Goal: Book appointment/travel/reservation

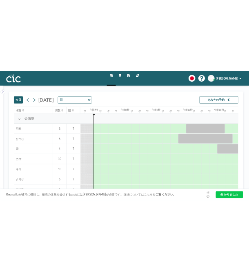
scroll to position [0, 442]
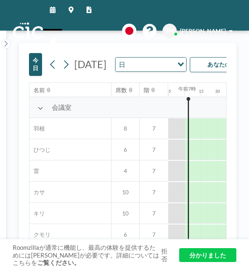
click at [155, 70] on input "オプションを検索" at bounding box center [150, 64] width 45 height 11
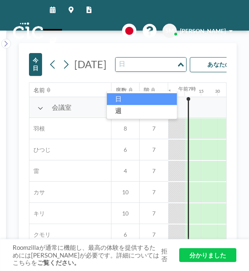
click at [155, 70] on input "オプションを検索" at bounding box center [147, 64] width 60 height 11
drag, startPoint x: 155, startPoint y: 86, endPoint x: 129, endPoint y: 100, distance: 29.4
click at [129, 100] on body "スケジュール マップ レポート 他のサイト 英語 ポーランド語 日本語 エスパニョーラ SM [PERSON_NAME] [DATE] [DATE] 日 読み…" at bounding box center [124, 135] width 249 height 271
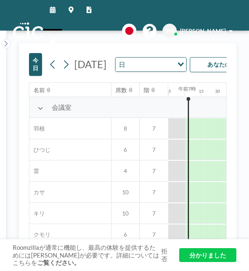
click at [145, 57] on div "[DATE] 日 読み込み中..." at bounding box center [116, 64] width 141 height 15
click at [60, 71] on button at bounding box center [65, 64] width 13 height 13
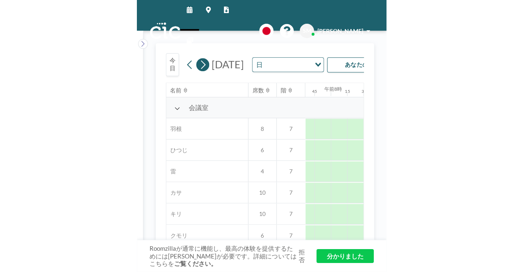
scroll to position [0, 507]
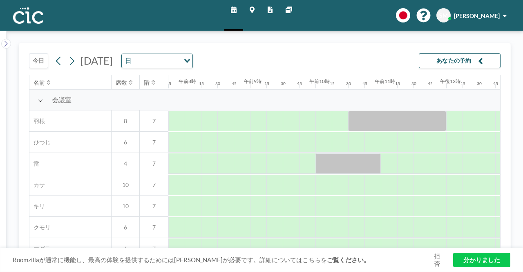
click at [47, 60] on div "[DATE] [DATE] 日 読み込み中..." at bounding box center [111, 60] width 164 height 15
click at [43, 61] on font "今日" at bounding box center [39, 60] width 12 height 7
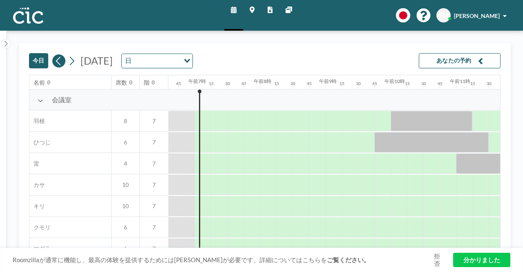
scroll to position [0, 442]
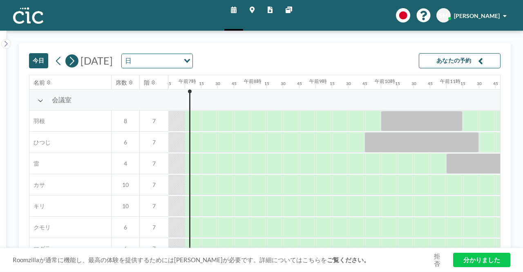
click at [74, 60] on icon at bounding box center [72, 61] width 8 height 12
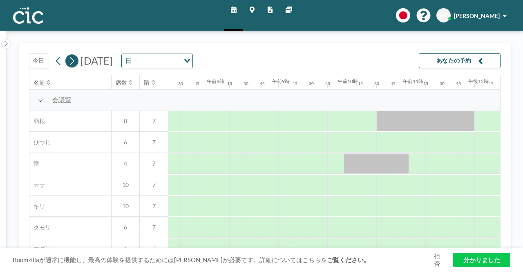
scroll to position [0, 507]
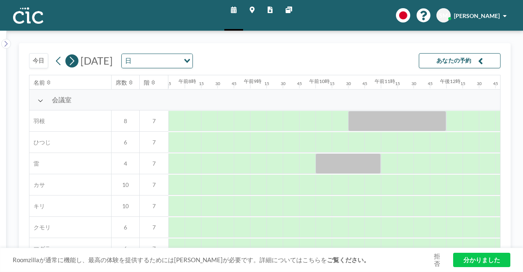
click at [74, 60] on icon at bounding box center [72, 61] width 8 height 12
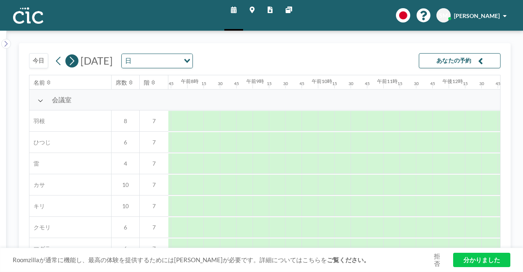
click at [74, 62] on icon at bounding box center [72, 61] width 8 height 12
click at [113, 61] on font "[DATE]" at bounding box center [97, 60] width 32 height 12
click at [235, 7] on icon at bounding box center [234, 10] width 6 height 7
click at [113, 60] on font "[DATE]" at bounding box center [97, 60] width 32 height 12
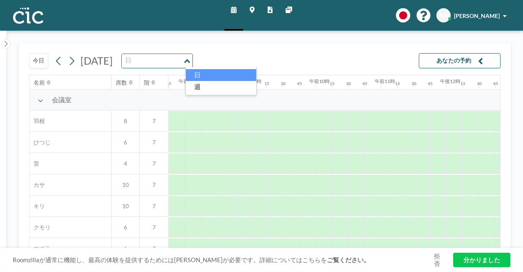
click at [182, 57] on input "オプションを検索" at bounding box center [153, 61] width 60 height 11
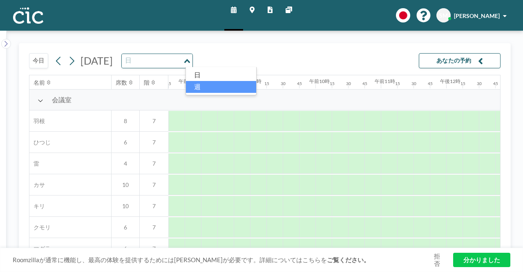
click at [218, 85] on li "週" at bounding box center [221, 87] width 70 height 12
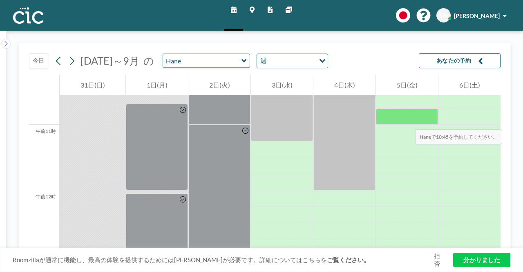
scroll to position [691, 0]
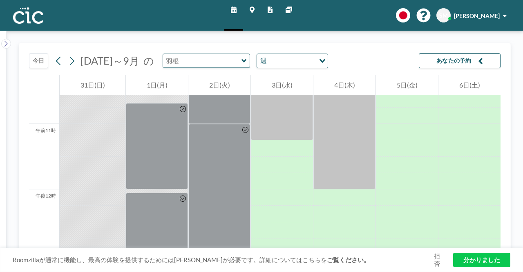
click at [242, 58] on input "text" at bounding box center [202, 60] width 79 height 13
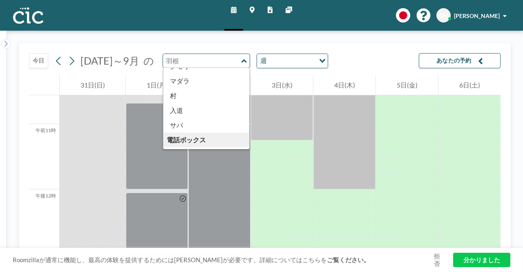
scroll to position [130, 0]
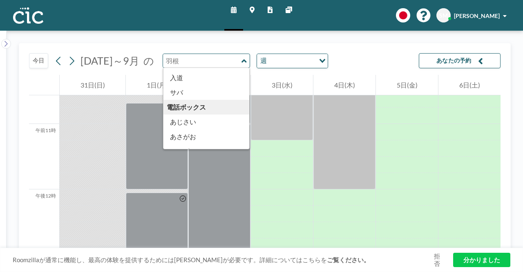
type input "Hane"
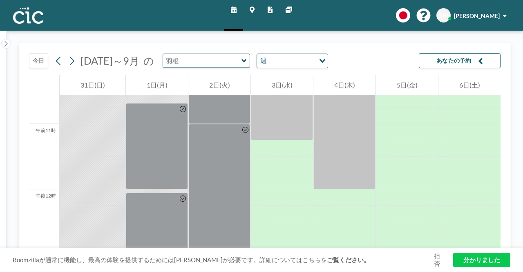
click at [207, 59] on input "text" at bounding box center [202, 60] width 79 height 13
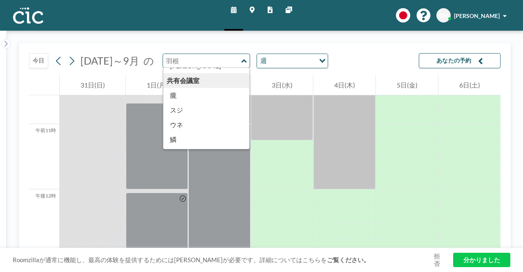
scroll to position [407, 0]
type input "Suji"
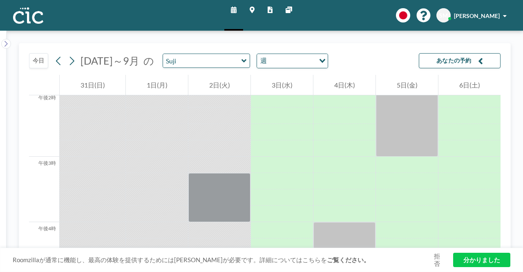
scroll to position [920, 0]
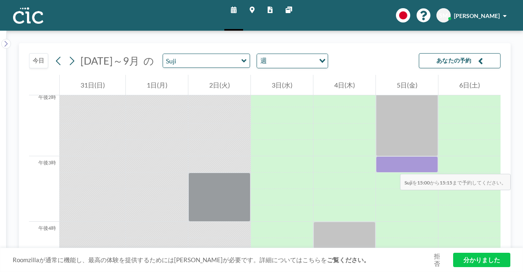
click at [392, 166] on div at bounding box center [407, 164] width 62 height 16
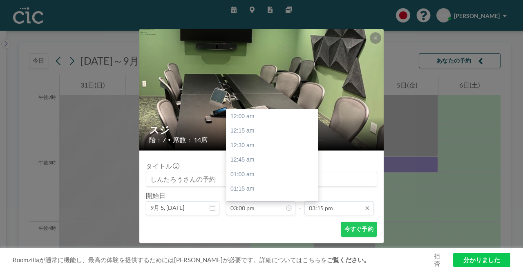
scroll to position [888, 0]
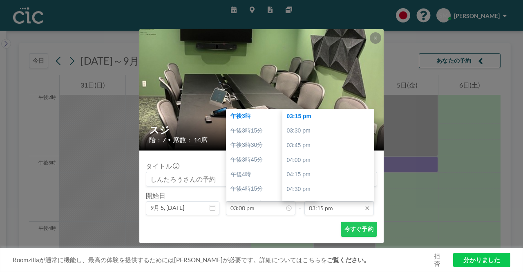
click at [332, 207] on input "03:15 pm" at bounding box center [340, 208] width 70 height 14
click at [323, 161] on div "午後4時" at bounding box center [331, 160] width 96 height 15
type input "04:00 pm"
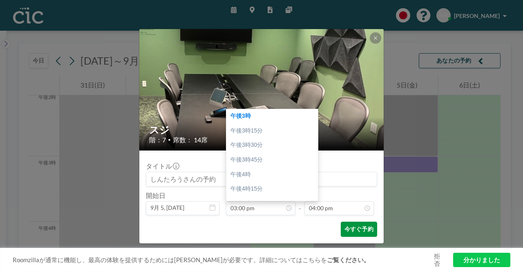
click at [352, 229] on font "今すぐ予約" at bounding box center [359, 228] width 29 height 7
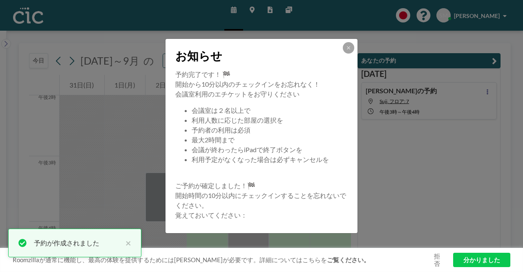
scroll to position [88, 0]
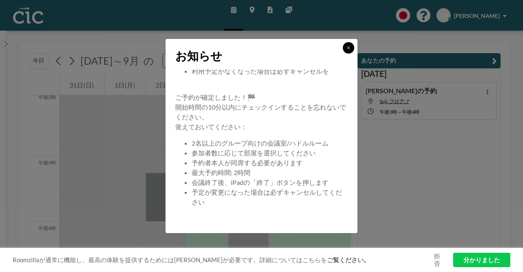
click at [346, 51] on button at bounding box center [348, 47] width 11 height 11
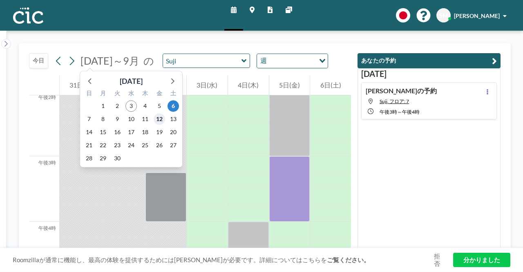
click at [159, 117] on font "12" at bounding box center [159, 118] width 7 height 7
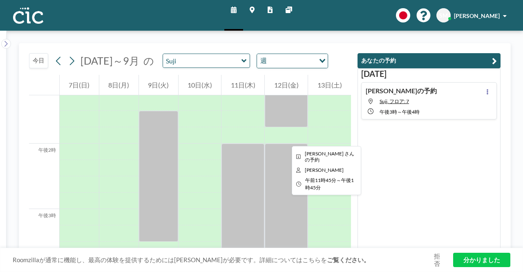
scroll to position [868, 0]
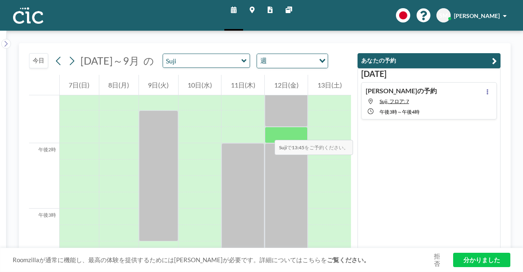
click at [267, 132] on div at bounding box center [286, 135] width 43 height 16
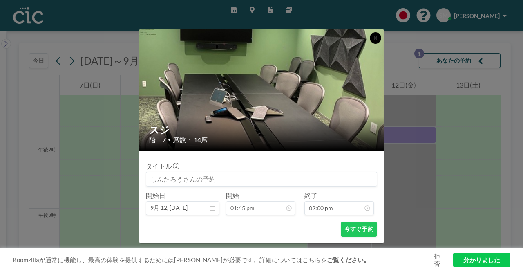
click at [374, 39] on icon at bounding box center [375, 38] width 5 height 5
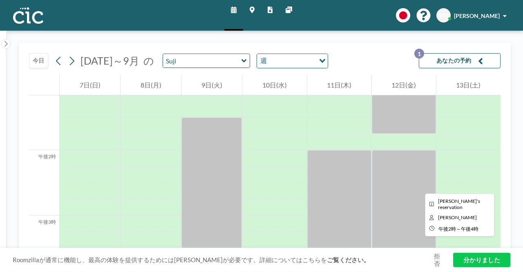
scroll to position [854, 0]
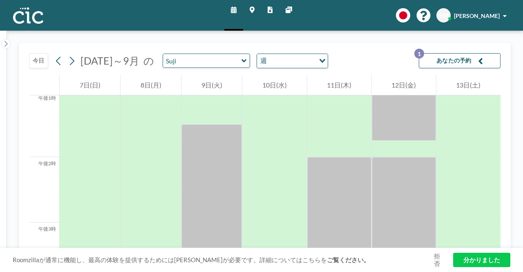
click at [221, 43] on div "[DATE] [DATE]～9月 の [PERSON_NAME] 週 読み込み中... あなたの予約 1 午前12時 午前1時 午前2時 午前3時 午前4時 …" at bounding box center [265, 151] width 492 height 217
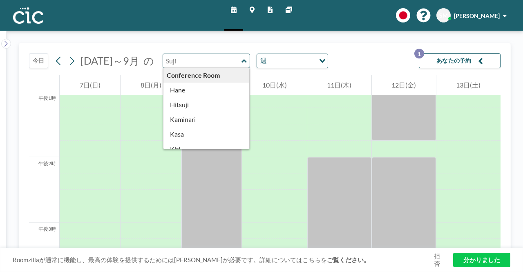
click at [231, 61] on input "text" at bounding box center [202, 60] width 79 height 13
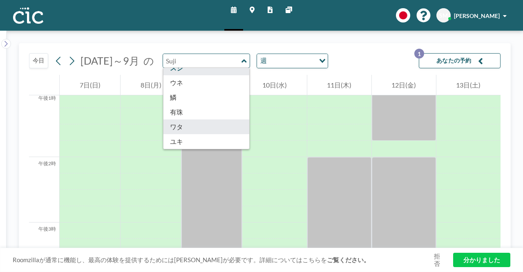
type input "Wata"
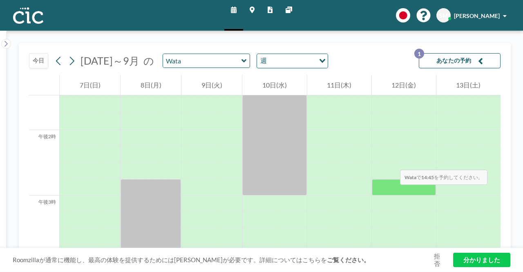
scroll to position [941, 0]
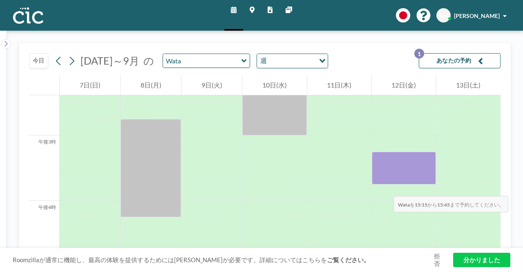
drag, startPoint x: 392, startPoint y: 161, endPoint x: 374, endPoint y: 224, distance: 65.2
click at [374, 184] on div at bounding box center [404, 168] width 64 height 33
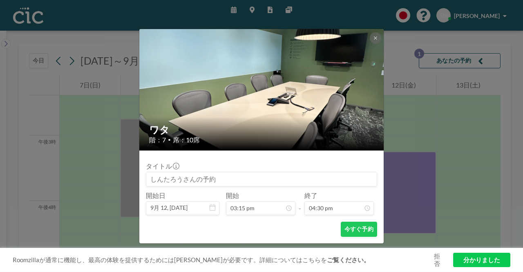
scroll to position [960, 0]
click at [375, 38] on icon at bounding box center [375, 38] width 5 height 5
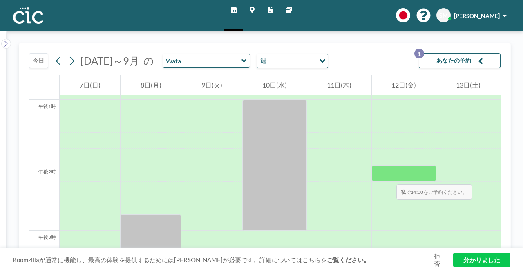
scroll to position [838, 0]
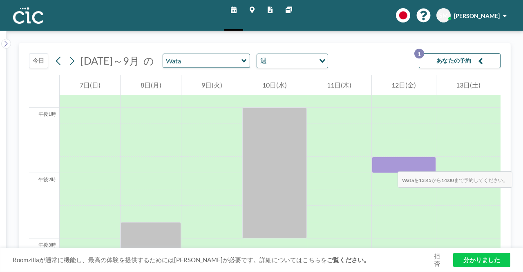
click at [390, 163] on div at bounding box center [404, 165] width 64 height 16
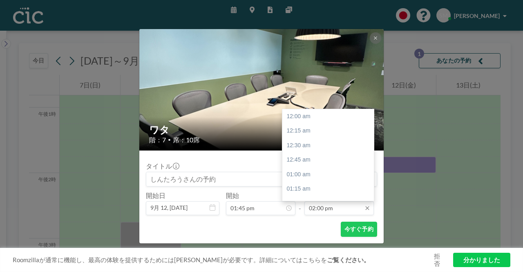
scroll to position [815, 0]
click at [342, 207] on input "02:00 pm" at bounding box center [340, 208] width 70 height 14
click at [334, 185] on div "午後3時45分" at bounding box center [331, 189] width 96 height 15
type input "03:45 pm"
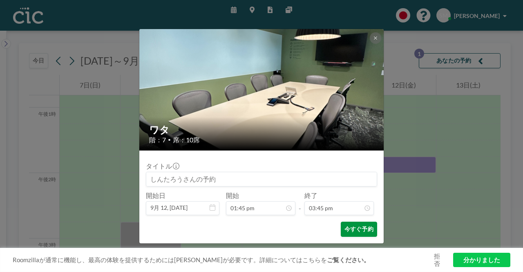
scroll to position [917, 0]
click at [360, 225] on font "今すぐ予約" at bounding box center [359, 229] width 29 height 8
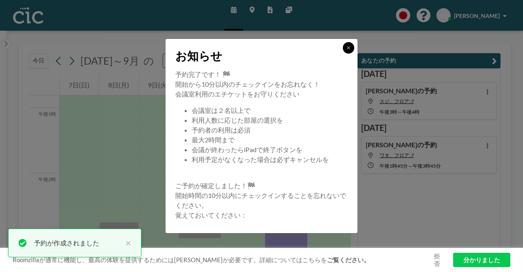
click at [350, 45] on icon at bounding box center [348, 47] width 5 height 5
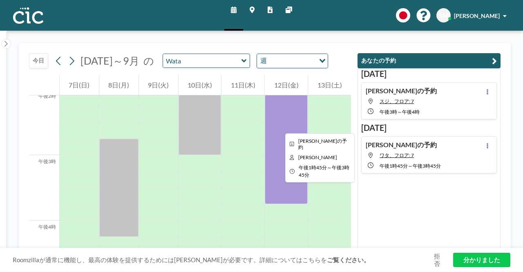
scroll to position [922, 0]
